Goal: Information Seeking & Learning: Understand process/instructions

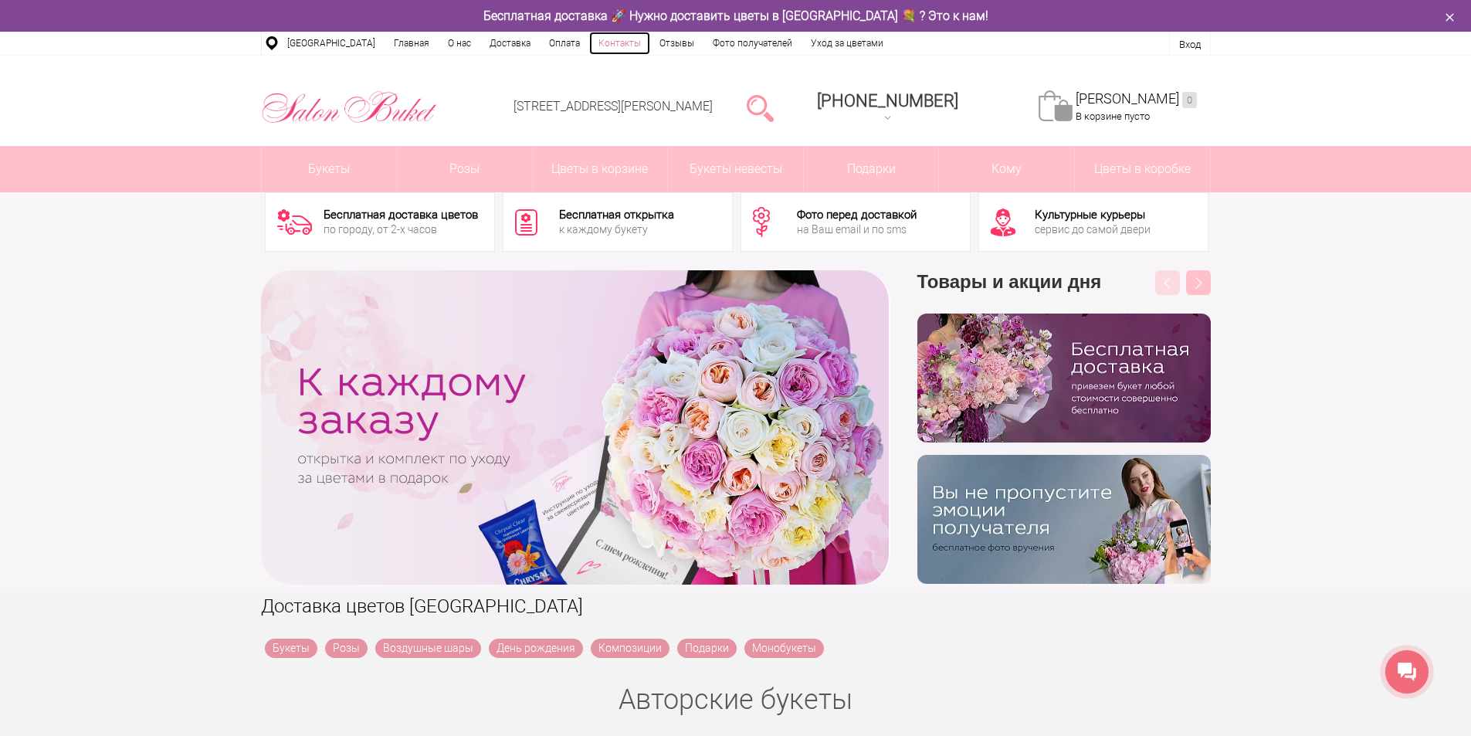
click at [611, 46] on link "Контакты" at bounding box center [619, 43] width 61 height 23
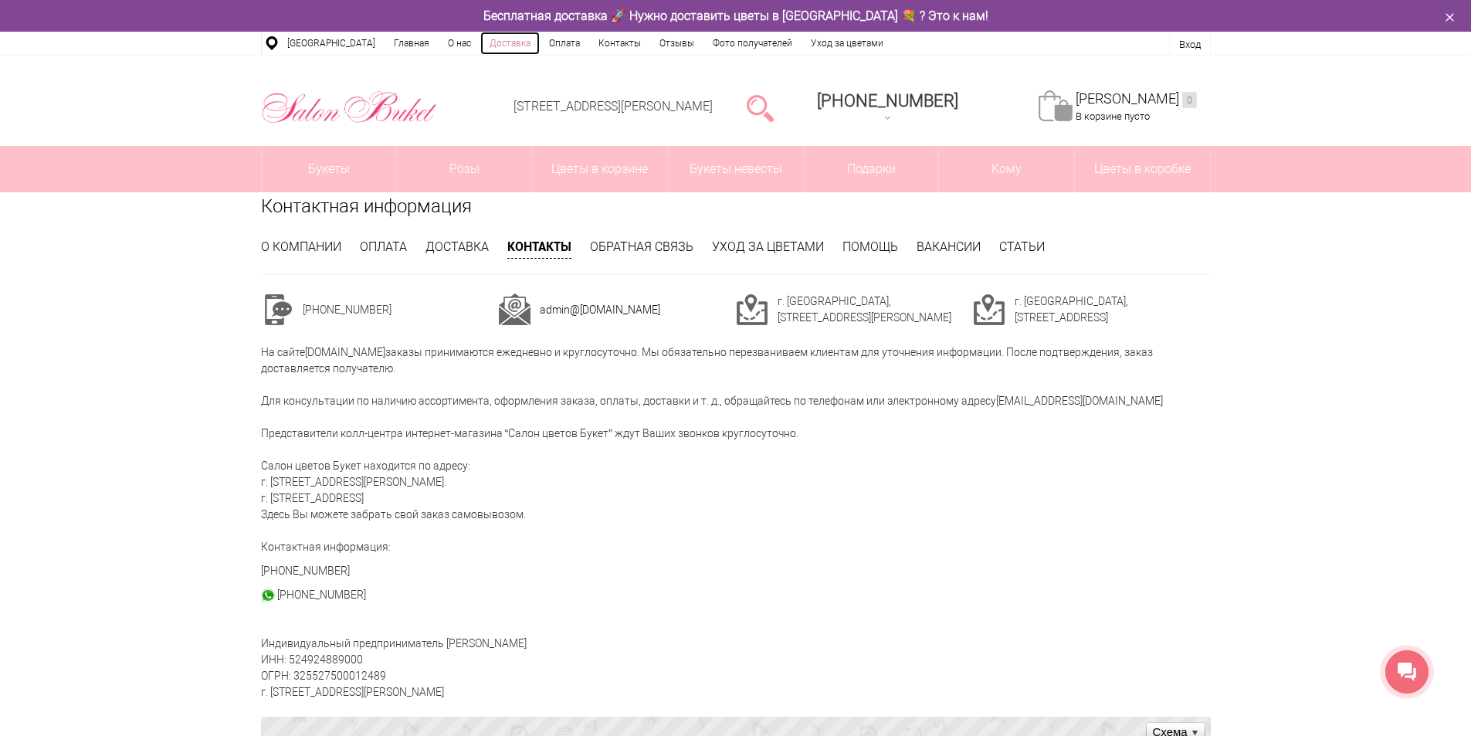
click at [503, 45] on link "Доставка" at bounding box center [509, 43] width 59 height 23
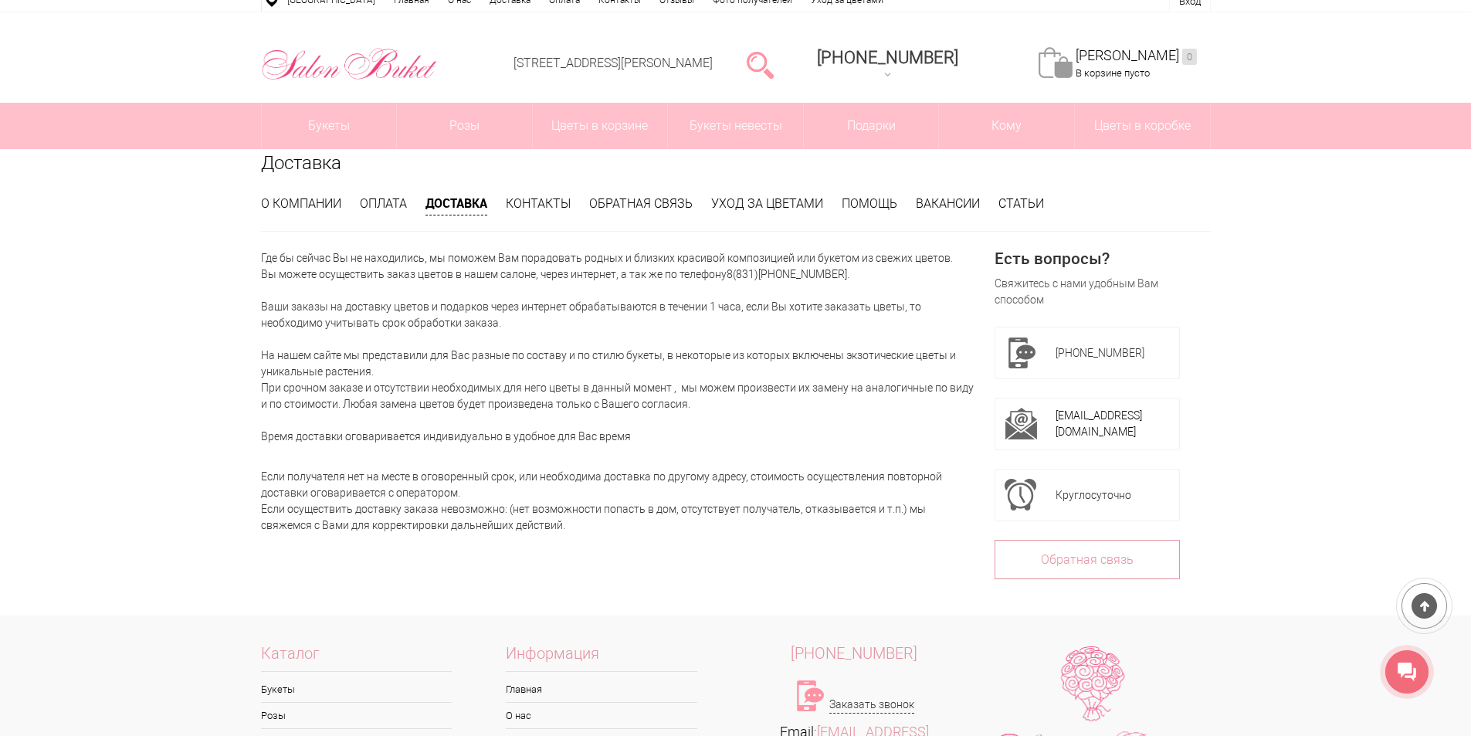
scroll to position [77, 0]
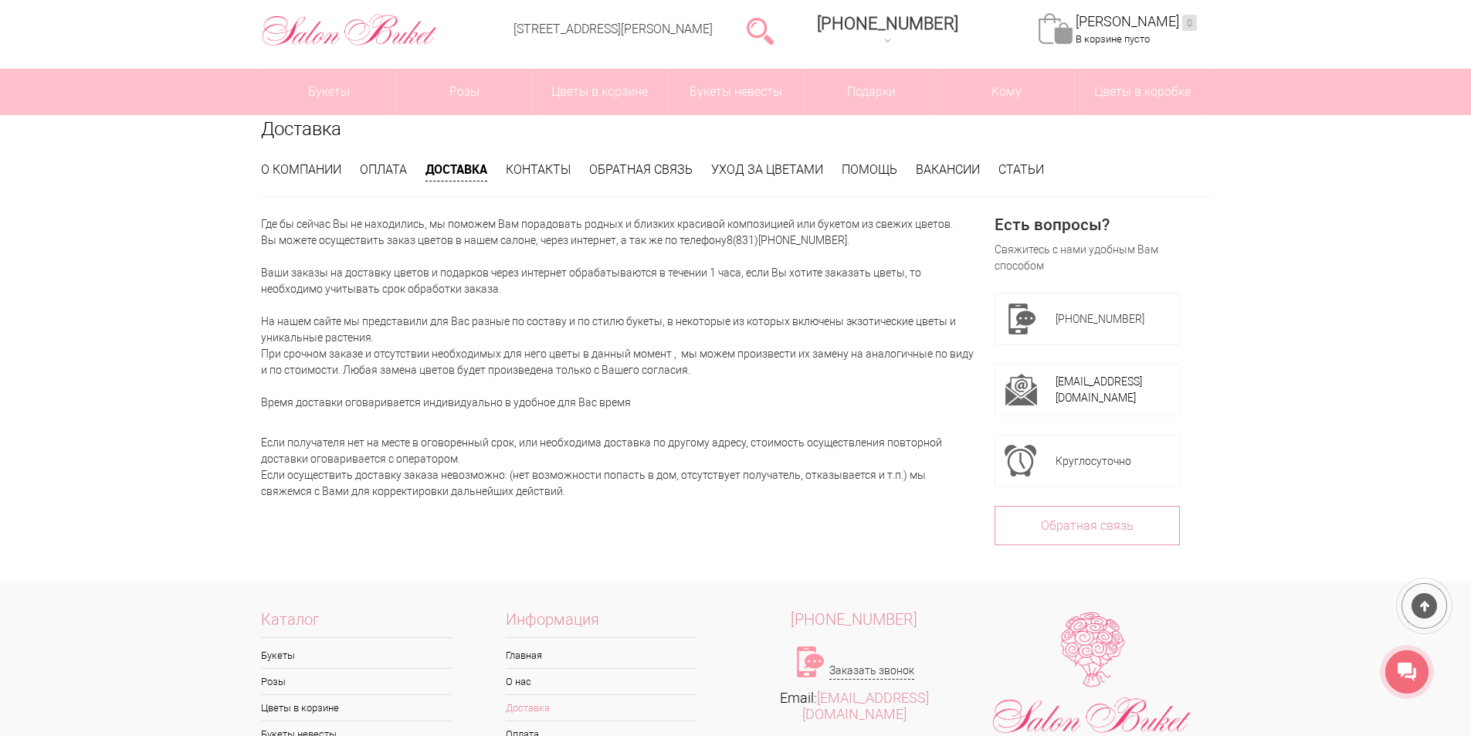
drag, startPoint x: 573, startPoint y: 461, endPoint x: 432, endPoint y: 292, distance: 220.4
click at [432, 292] on div "Где бы сейчас Вы не находились, мы поможем Вам порадовать родных и близких крас…" at bounding box center [618, 357] width 715 height 283
drag, startPoint x: 895, startPoint y: 532, endPoint x: 733, endPoint y: 508, distance: 163.9
click at [894, 532] on div "Где бы сейчас Вы не находились, мы поможем Вам порадовать родных и близких крас…" at bounding box center [618, 390] width 715 height 349
click at [583, 483] on div "Если получателя нет на месте в оговоренный срок, или необходима доставка по дру…" at bounding box center [618, 459] width 715 height 81
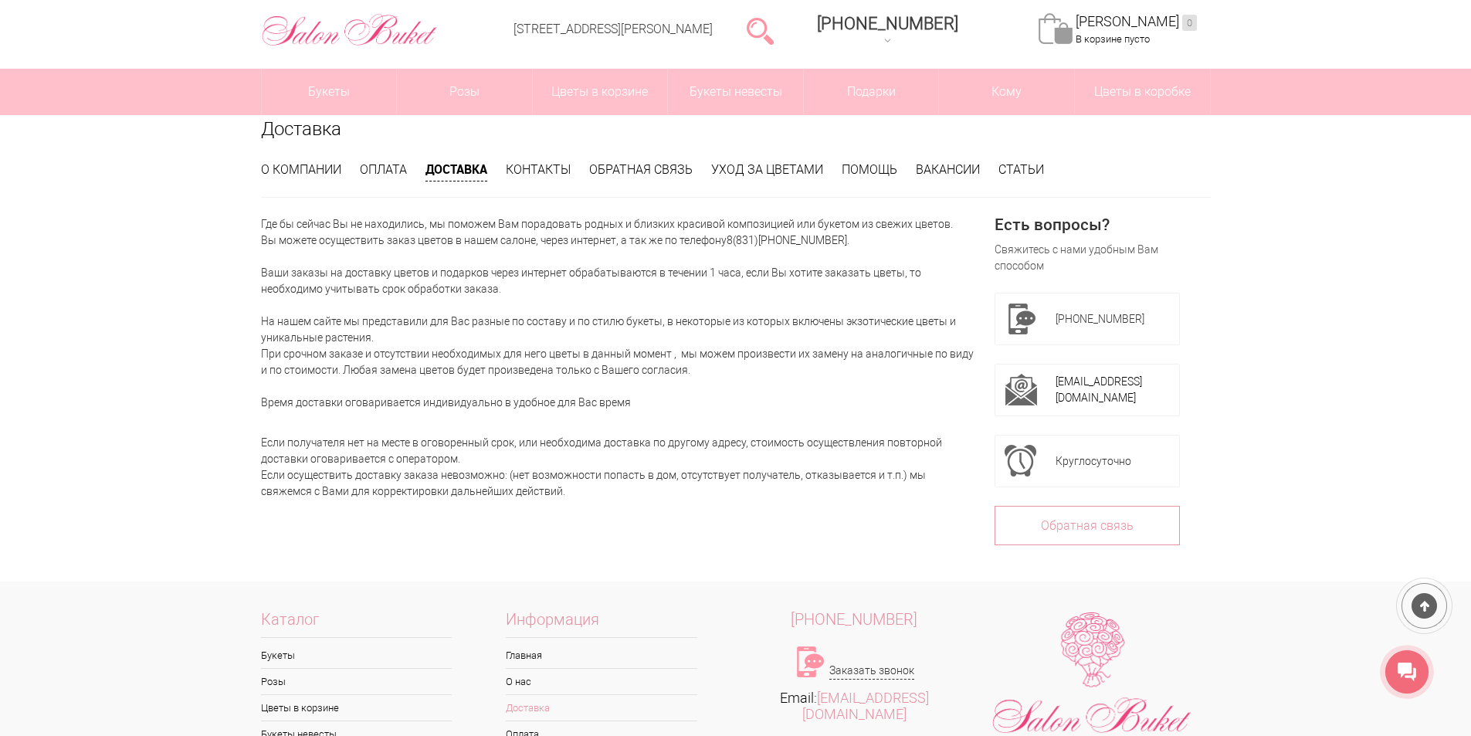
drag, startPoint x: 546, startPoint y: 485, endPoint x: 245, endPoint y: 202, distance: 413.5
click at [245, 202] on div "Доставка О компании Оплата Доставка Контакты Обратная связь Уход за цветами Пом…" at bounding box center [735, 348] width 1471 height 466
click at [378, 358] on p "Где бы сейчас Вы не находились, мы поможем Вам порадовать родных и близких крас…" at bounding box center [618, 313] width 715 height 195
drag, startPoint x: 576, startPoint y: 503, endPoint x: 268, endPoint y: 229, distance: 412.4
click at [268, 229] on div "Где бы сейчас Вы не находились, мы поможем Вам порадовать родных и близких крас…" at bounding box center [618, 390] width 715 height 349
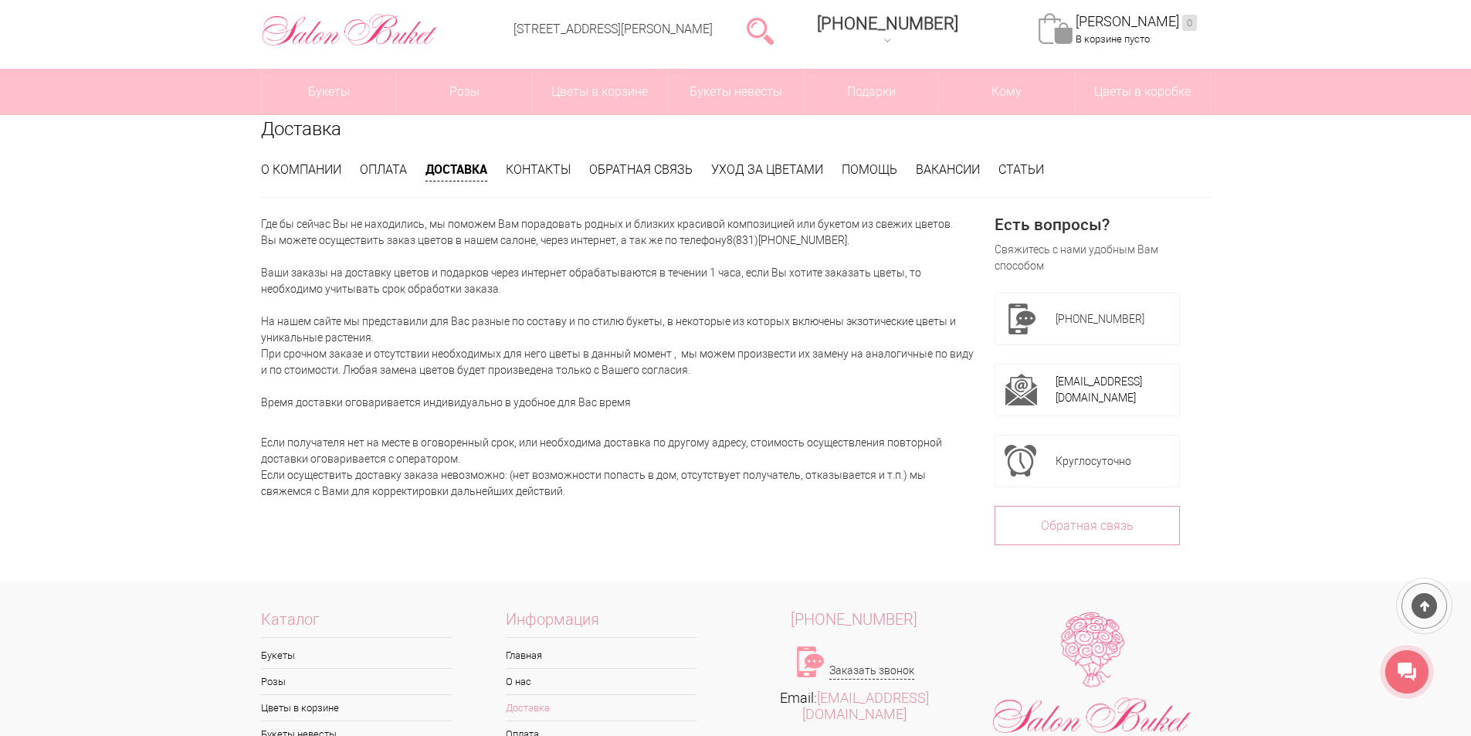
click at [144, 347] on div "Доставка О компании Оплата Доставка Контакты Обратная связь Уход за цветами Пом…" at bounding box center [735, 348] width 1471 height 466
